Goal: Navigation & Orientation: Find specific page/section

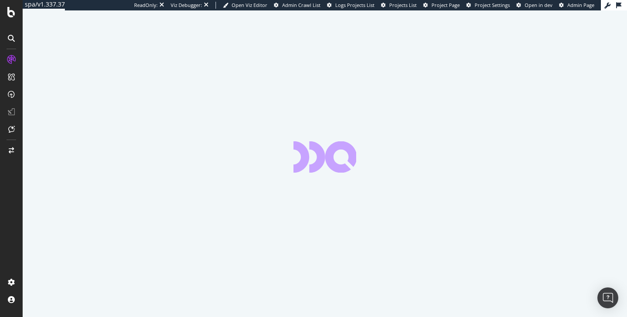
click at [443, 9] on div "ReadOnly: Viz Debugger: Open Viz Editor Admin Crawl List Logs Projects List Pro…" at bounding box center [367, 5] width 467 height 10
click at [438, 6] on span "Project Page" at bounding box center [445, 5] width 28 height 7
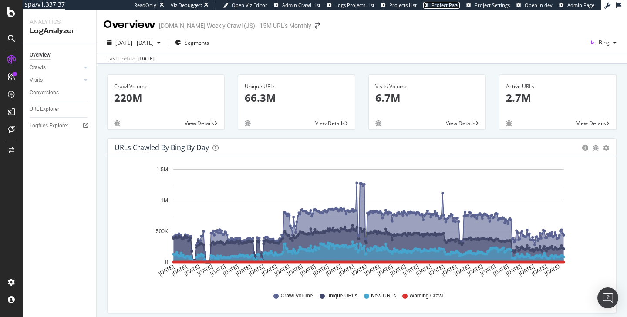
click at [440, 3] on span "Project Page" at bounding box center [445, 5] width 28 height 7
